Goal: Complete application form

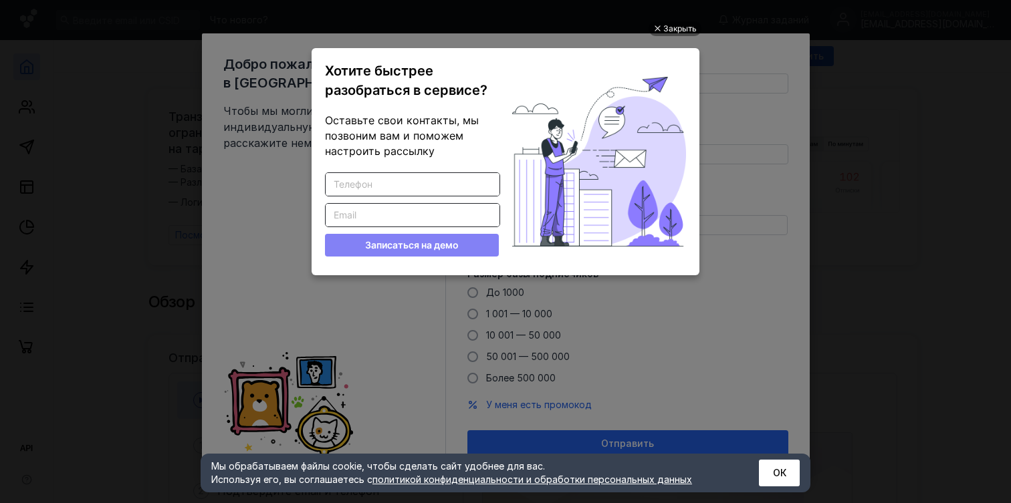
scroll to position [9, 0]
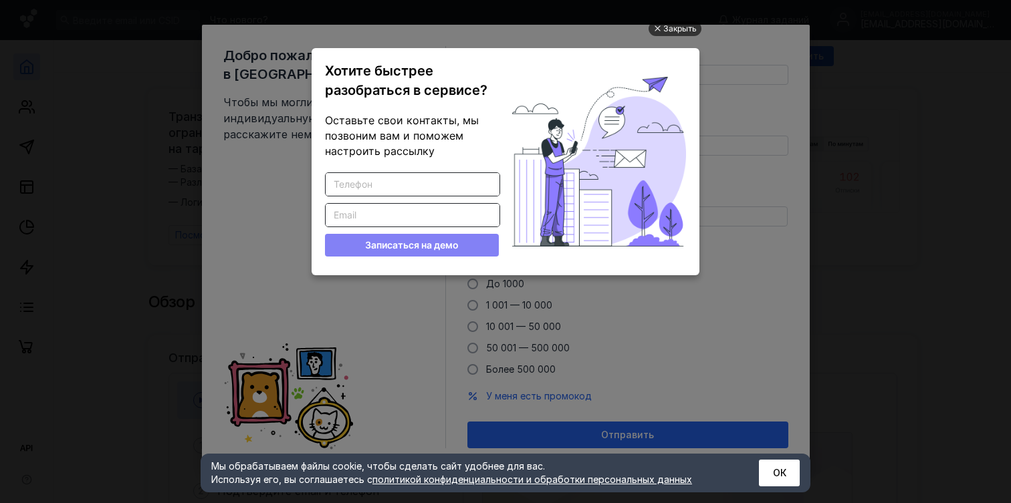
click at [686, 25] on div "Закрыть" at bounding box center [679, 28] width 33 height 15
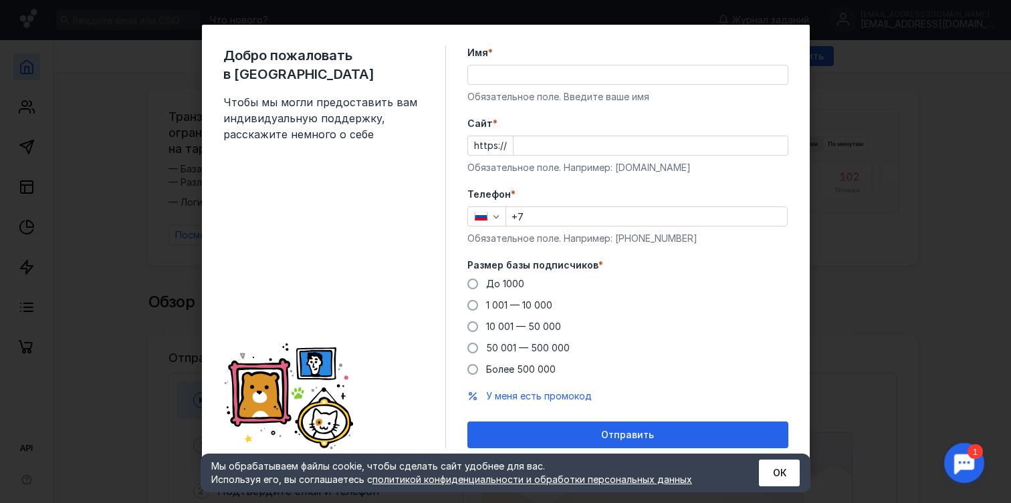
scroll to position [0, 0]
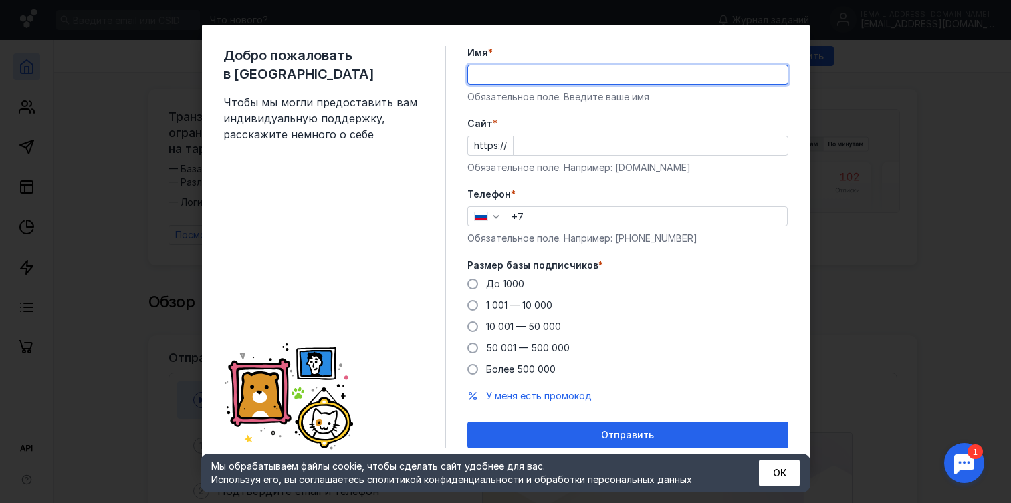
click at [547, 75] on input "Имя *" at bounding box center [628, 75] width 320 height 19
type input "[PERSON_NAME]"
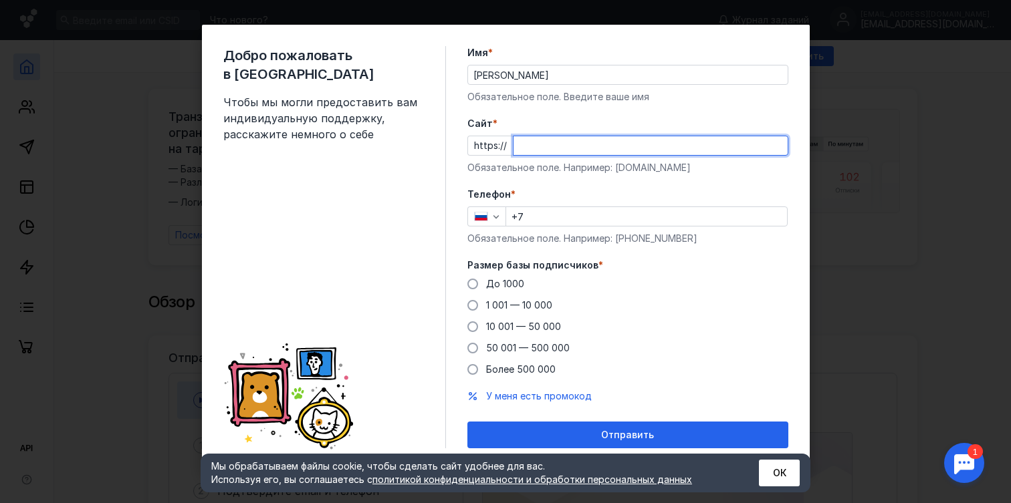
click at [542, 144] on input "Cайт *" at bounding box center [650, 145] width 274 height 19
type input "т"
type input "[DOMAIN_NAME]"
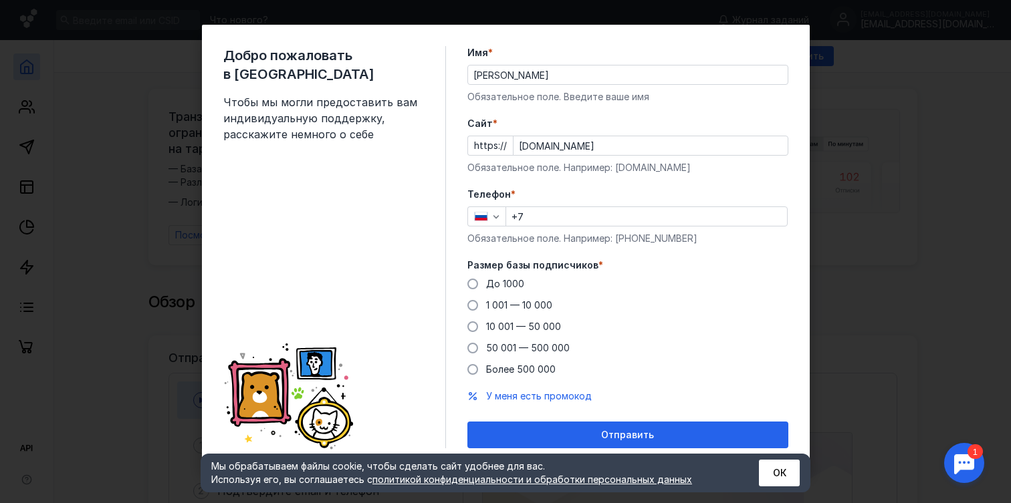
click at [547, 227] on div "Телефон * +7 Обязательное поле. Например: [PHONE_NUMBER]" at bounding box center [627, 216] width 321 height 57
click at [558, 217] on input "+7" at bounding box center [646, 216] width 281 height 19
type input "[PHONE_NUMBER]"
click at [492, 280] on span "До 1000" at bounding box center [505, 283] width 38 height 11
click at [0, 0] on input "До 1000" at bounding box center [0, 0] width 0 height 0
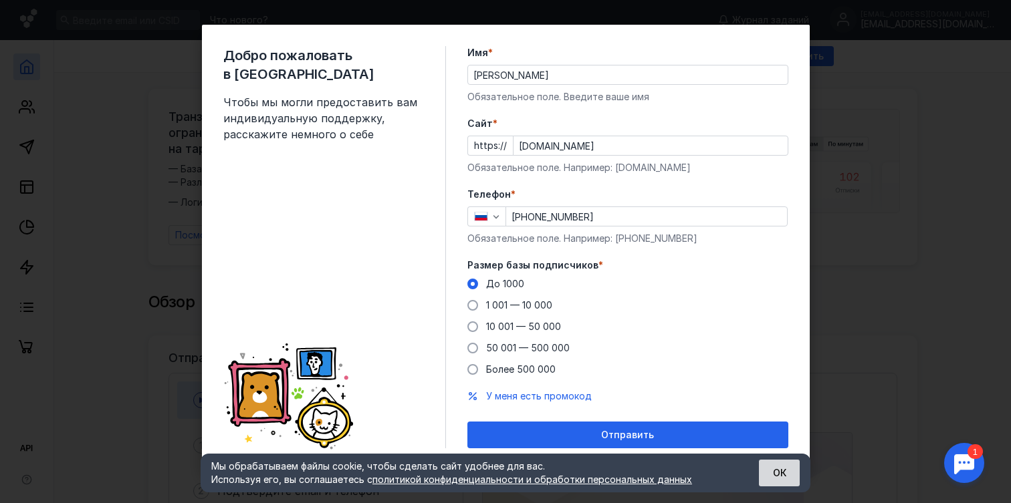
click at [770, 479] on button "ОК" at bounding box center [779, 473] width 41 height 27
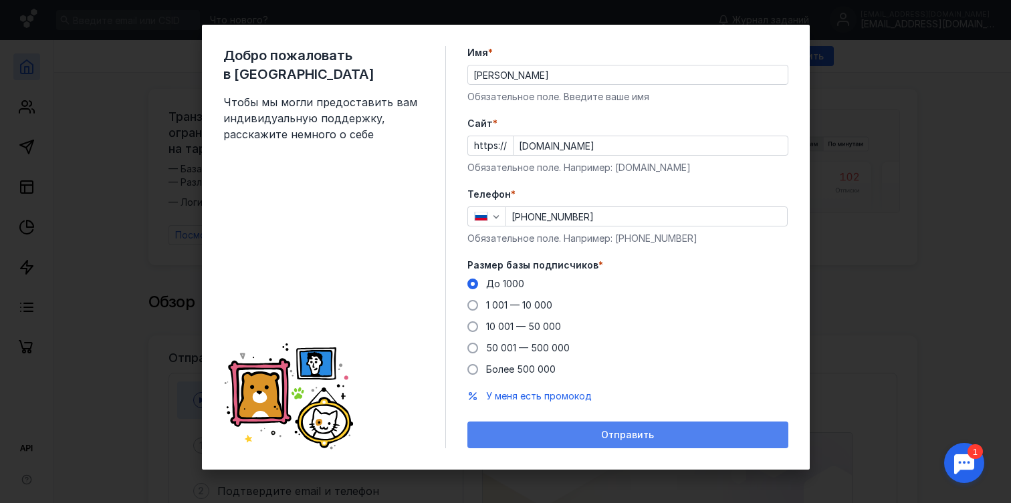
click at [646, 439] on span "Отправить" at bounding box center [627, 435] width 53 height 11
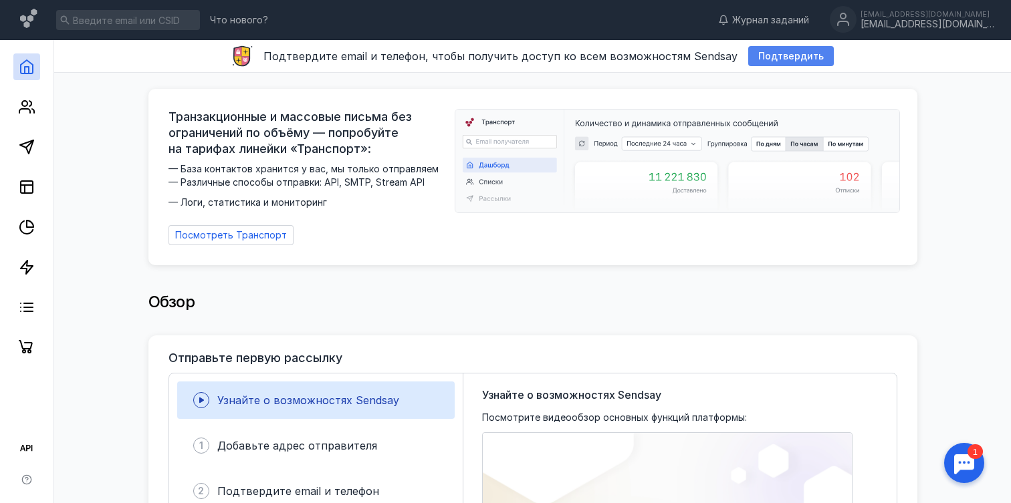
click at [802, 57] on span "Подтвердить" at bounding box center [791, 56] width 66 height 11
